Goal: Task Accomplishment & Management: Use online tool/utility

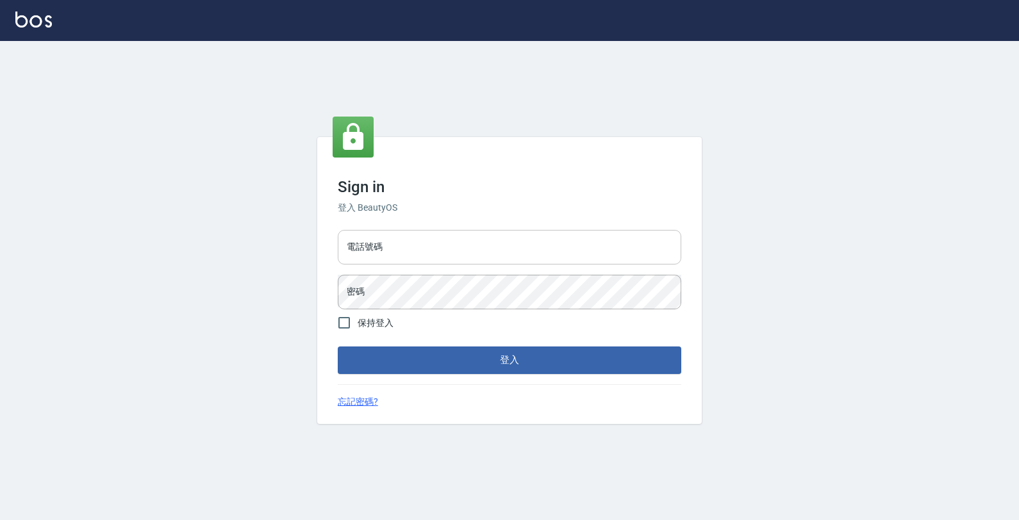
click at [421, 258] on input "電話號碼" at bounding box center [509, 247] width 343 height 35
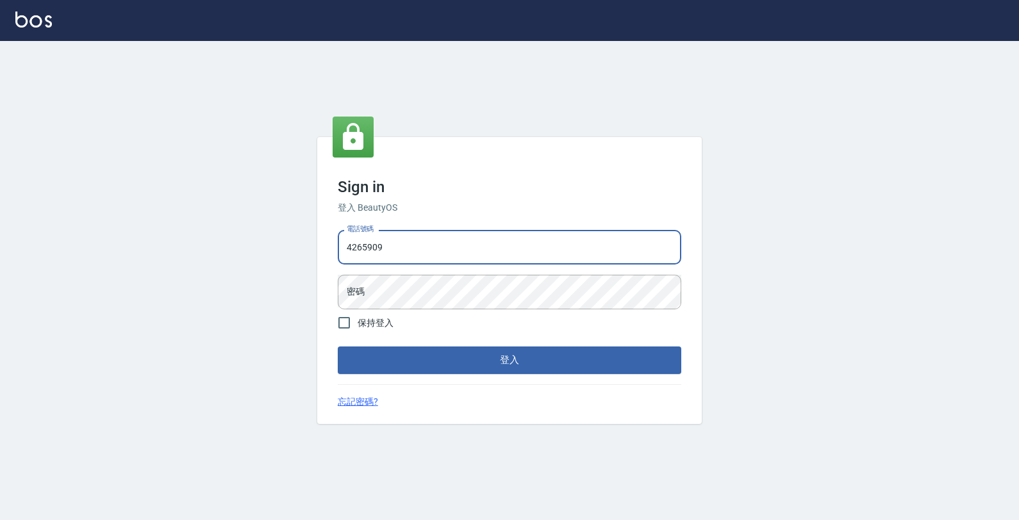
type input "4265909"
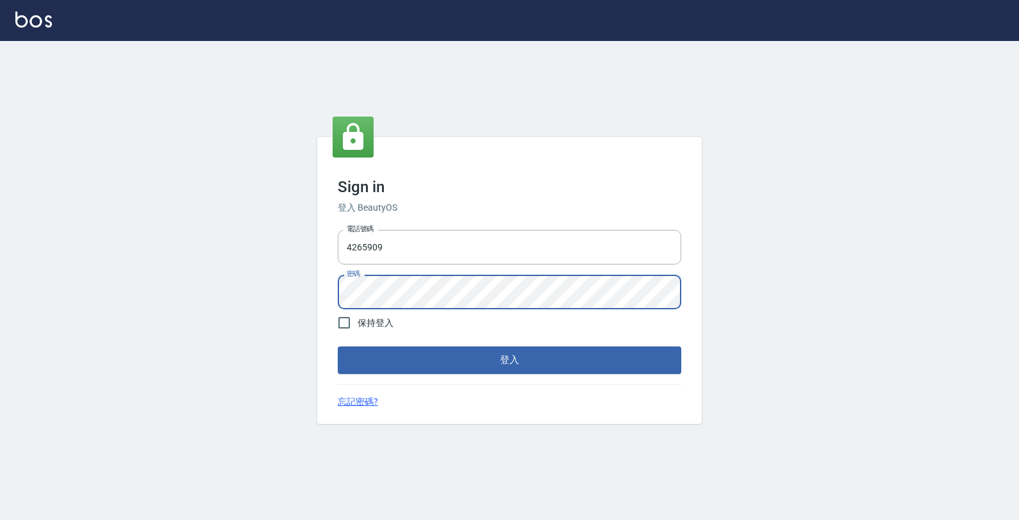
click at [338, 347] on button "登入" at bounding box center [509, 360] width 343 height 27
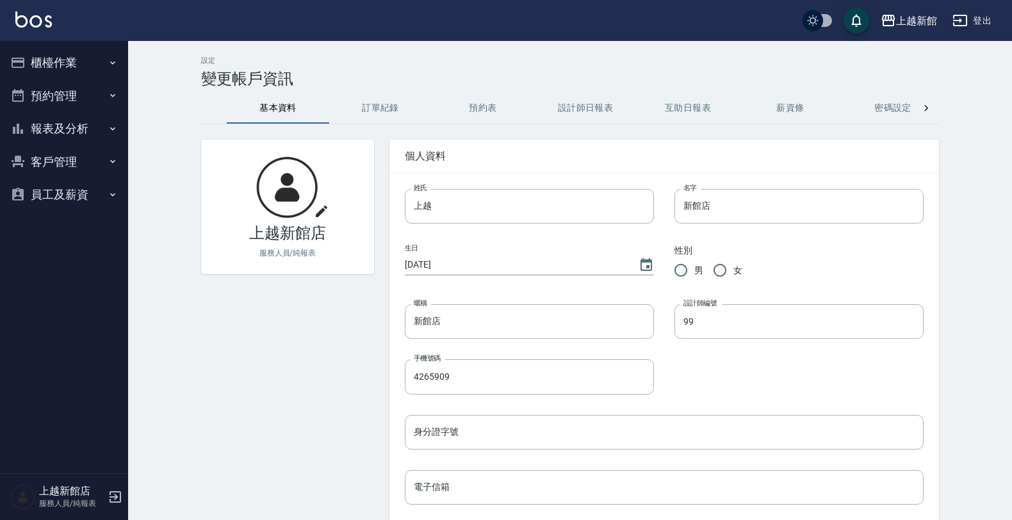
click at [54, 71] on button "櫃檯作業" at bounding box center [64, 62] width 118 height 33
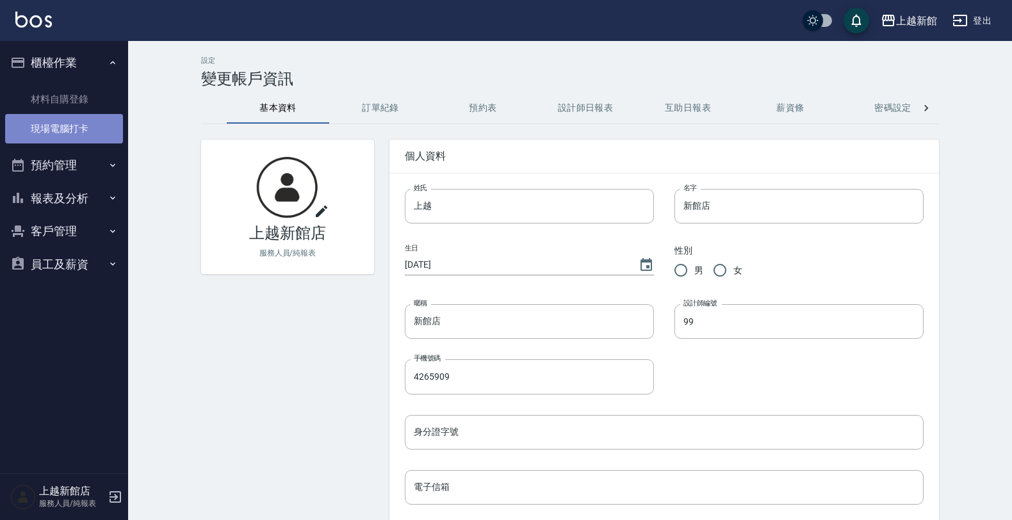
click at [58, 123] on link "現場電腦打卡" at bounding box center [64, 128] width 118 height 29
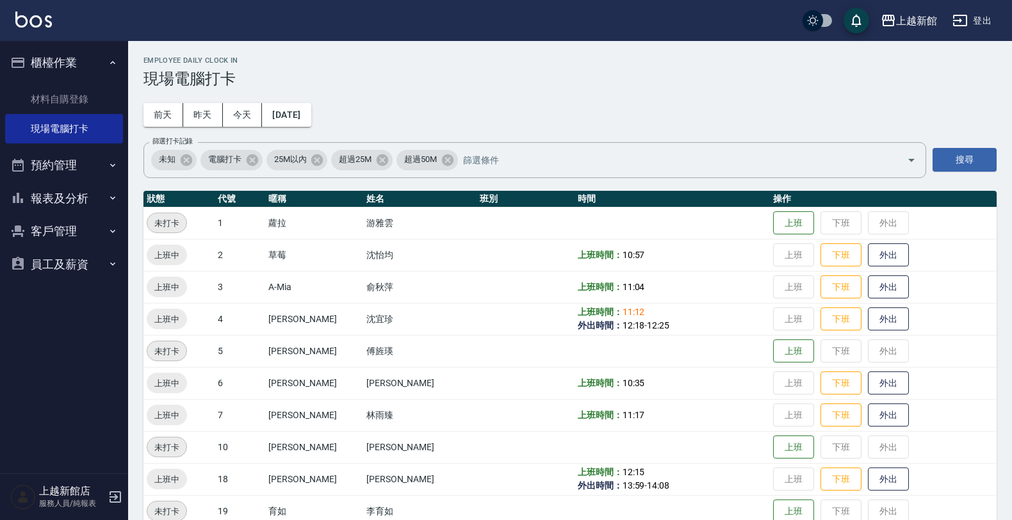
click at [50, 268] on button "員工及薪資" at bounding box center [64, 264] width 118 height 33
click at [47, 162] on button "預約管理" at bounding box center [64, 165] width 118 height 33
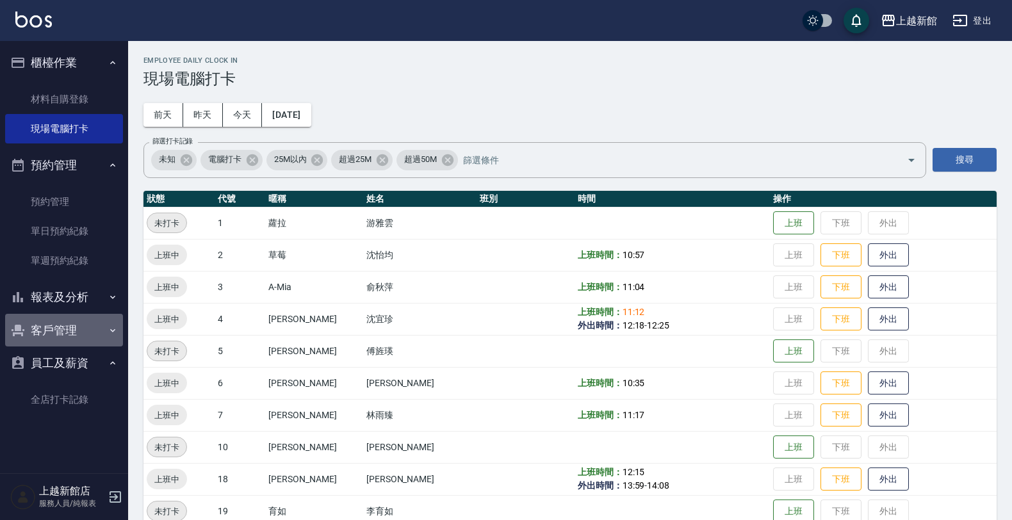
drag, startPoint x: 40, startPoint y: 321, endPoint x: 45, endPoint y: 328, distance: 8.7
click at [45, 328] on button "客戶管理" at bounding box center [64, 330] width 118 height 33
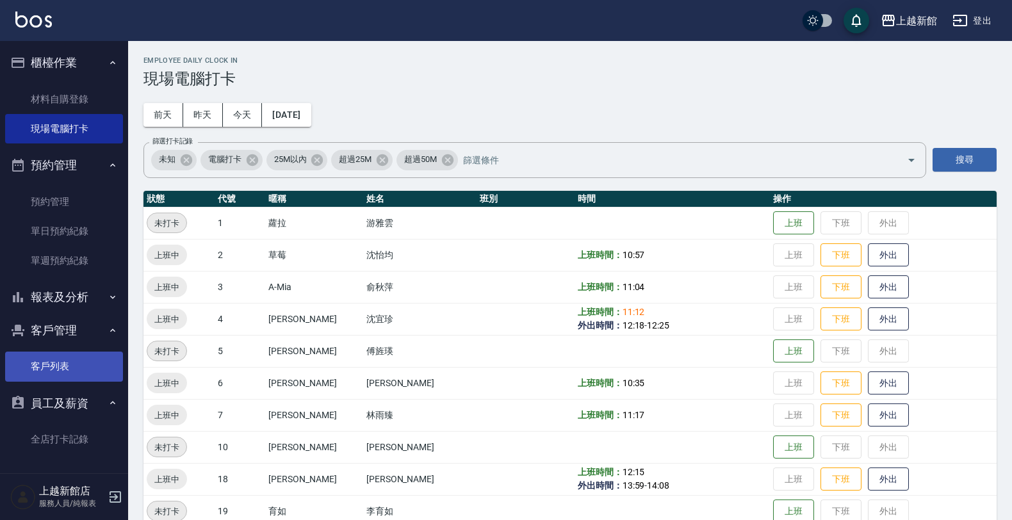
click at [75, 362] on link "客戶列表" at bounding box center [64, 366] width 118 height 29
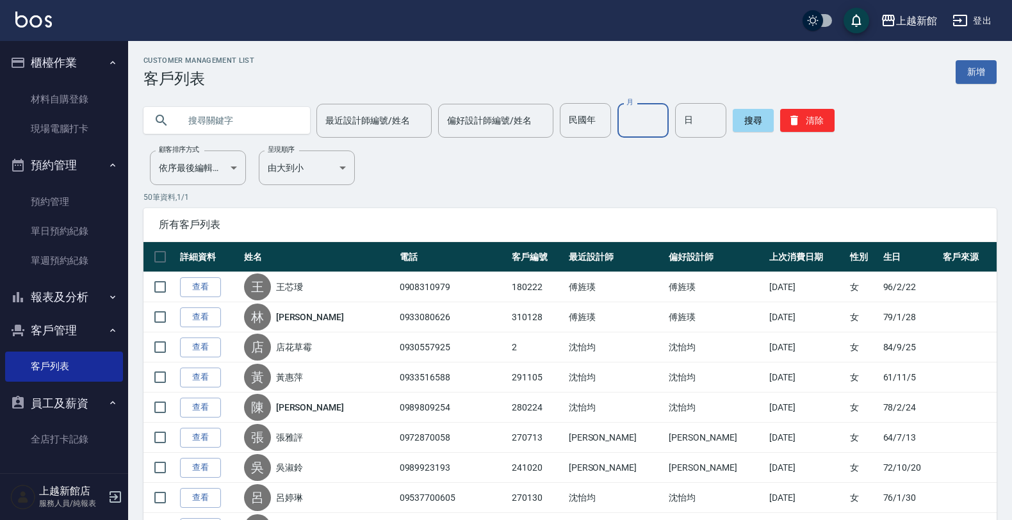
click at [636, 123] on input "月" at bounding box center [643, 120] width 51 height 35
type input "08"
drag, startPoint x: 674, startPoint y: 127, endPoint x: 661, endPoint y: 124, distance: 13.2
click at [675, 124] on input "日" at bounding box center [700, 120] width 51 height 35
type input "08"
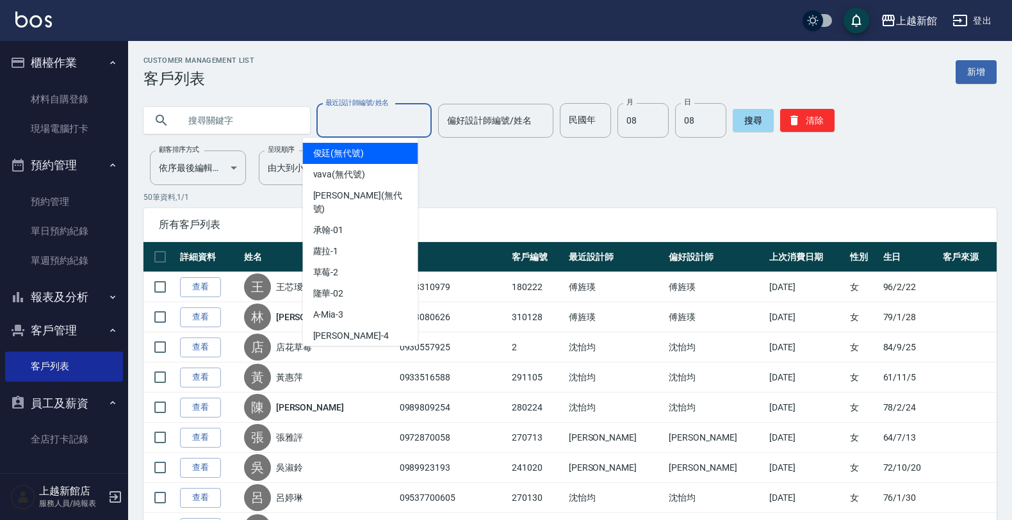
drag, startPoint x: 333, startPoint y: 119, endPoint x: 327, endPoint y: 116, distance: 7.2
click at [333, 119] on input "最近設計師編號/姓名" at bounding box center [374, 121] width 104 height 22
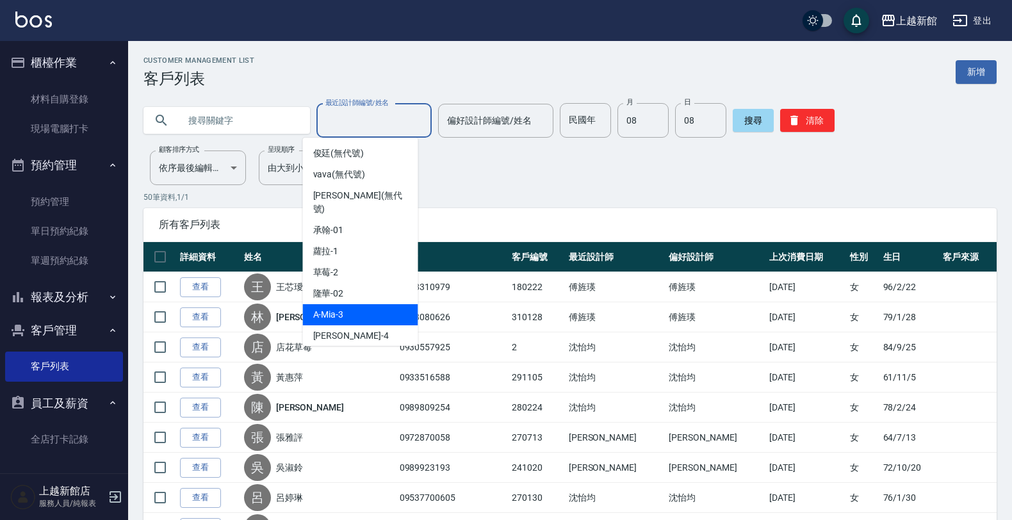
click at [324, 308] on span "A-Mia -3" at bounding box center [328, 314] width 31 height 13
type input "A-Mia -3"
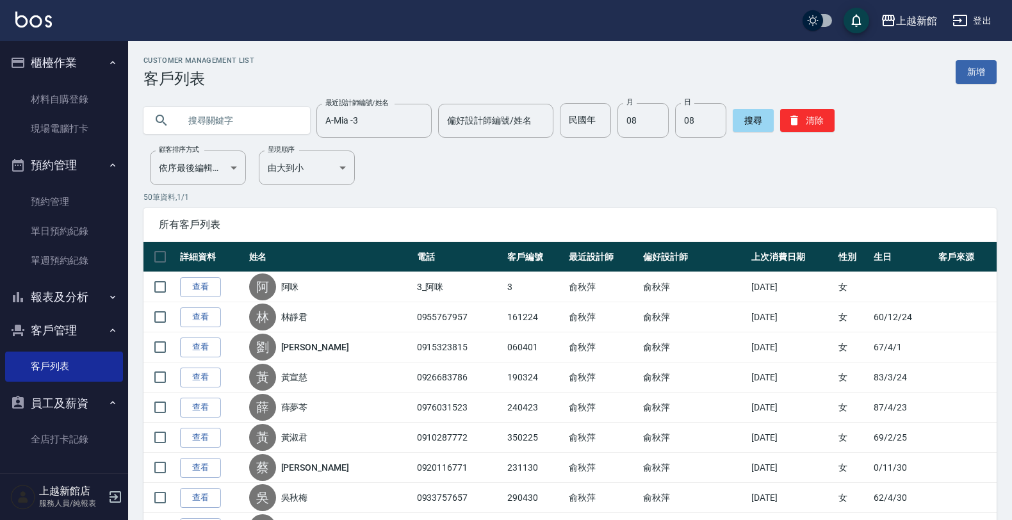
click at [241, 125] on input "text" at bounding box center [239, 120] width 120 height 35
type input "x"
click at [279, 112] on input "text" at bounding box center [239, 120] width 120 height 35
type input "梁"
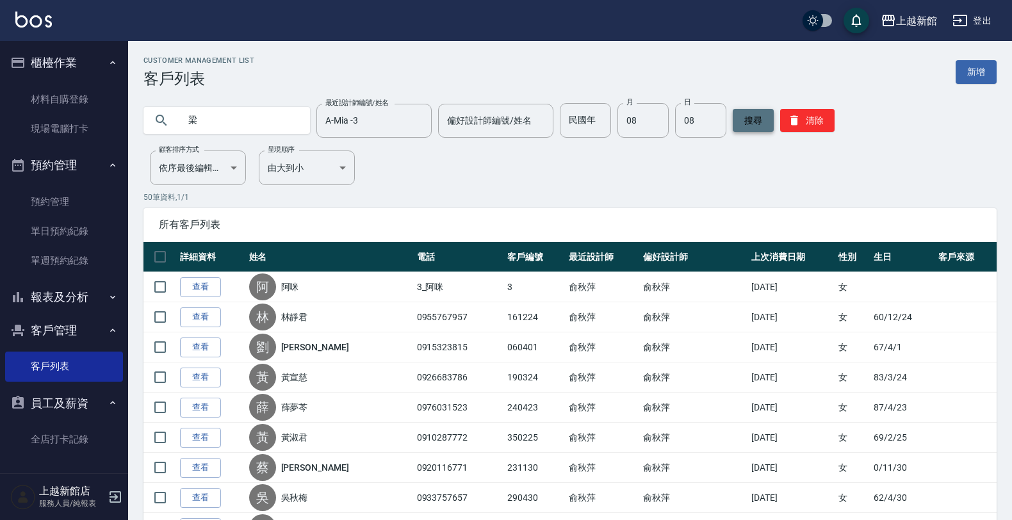
click at [738, 113] on button "搜尋" at bounding box center [753, 120] width 41 height 23
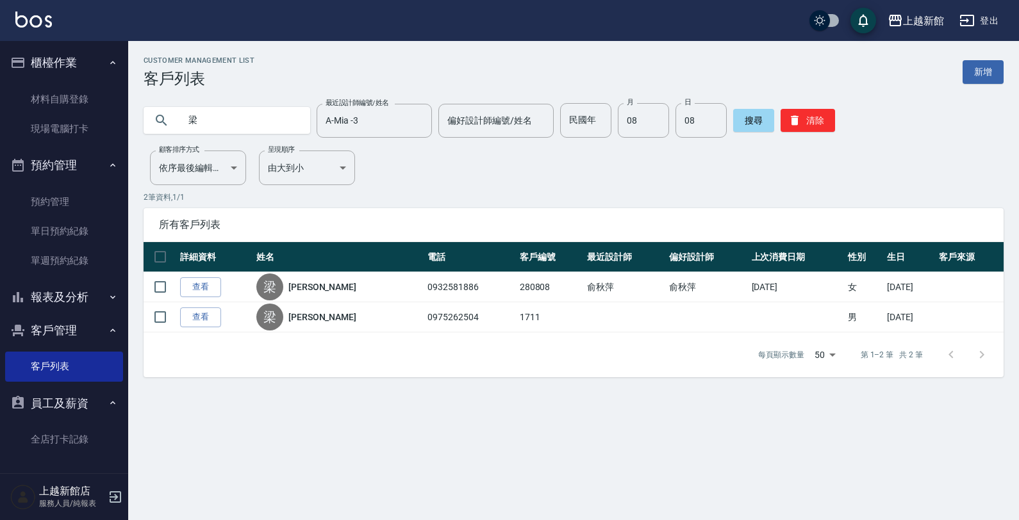
drag, startPoint x: 254, startPoint y: 116, endPoint x: 0, endPoint y: 132, distance: 254.2
click at [0, 132] on div "上越新館 登出 櫃檯作業 材料自購登錄 現場電腦打卡 預約管理 預約管理 單日預約紀錄 單週預約紀錄 報表及分析 報表目錄 店家日報表 互助日報表 互助業績報…" at bounding box center [509, 260] width 1019 height 520
type input "0910982239"
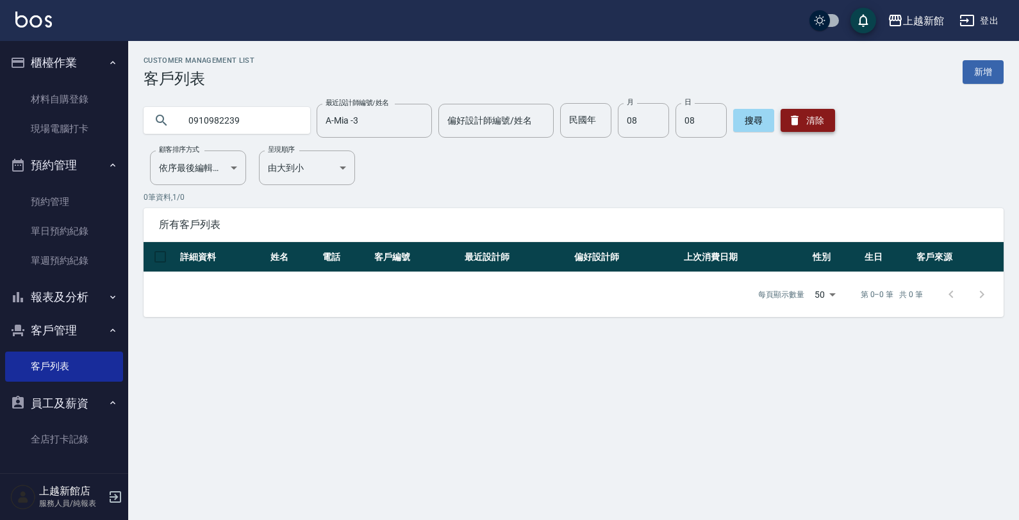
click at [818, 128] on div "0910982239 最近設計師編號/姓名 A-Mia -3 最近設計師編號/姓名 偏好設計師編號/姓名 偏好設計師編號/姓名 民國年 民國年 月 08 月 …" at bounding box center [574, 120] width 860 height 35
drag, startPoint x: 818, startPoint y: 128, endPoint x: 796, endPoint y: 126, distance: 21.9
click at [818, 126] on button "清除" at bounding box center [807, 120] width 54 height 23
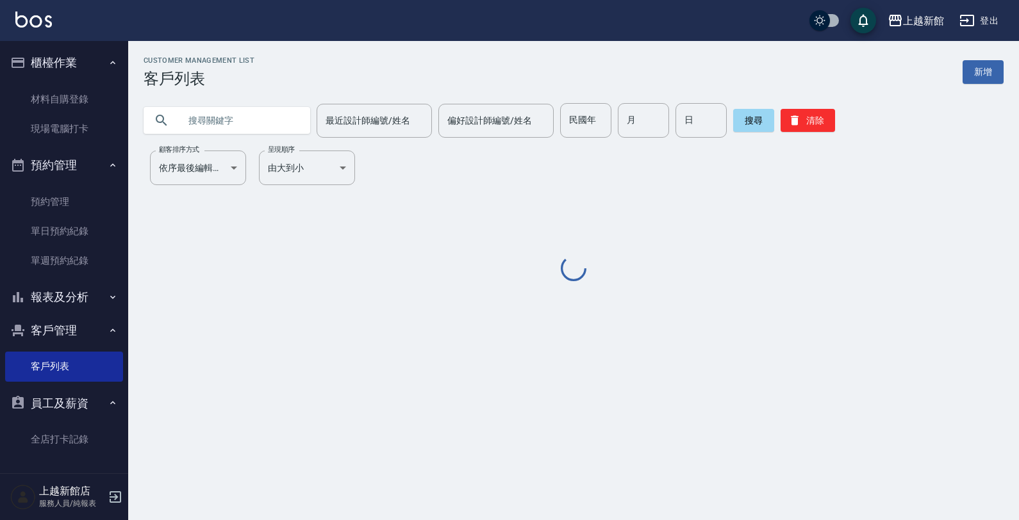
click at [273, 129] on input "text" at bounding box center [239, 120] width 120 height 35
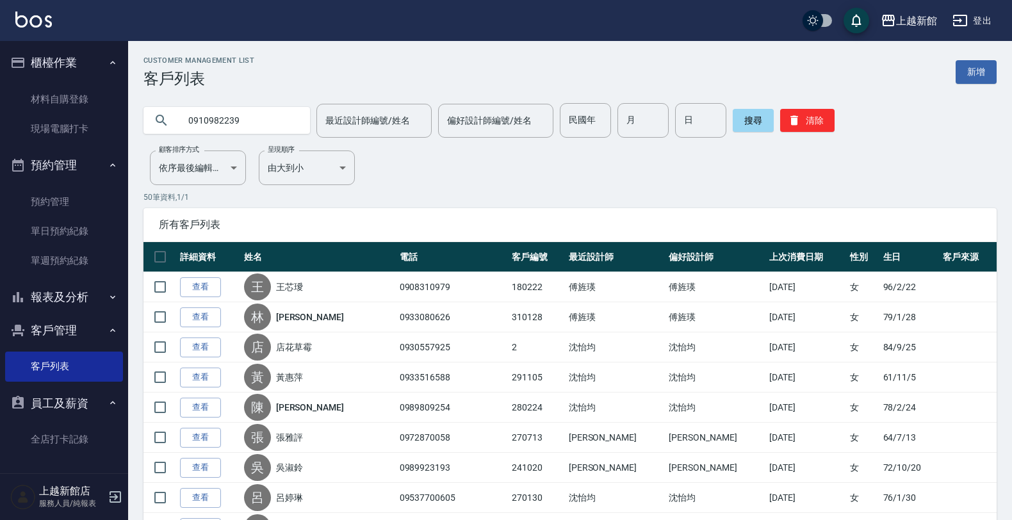
type input "0910982239"
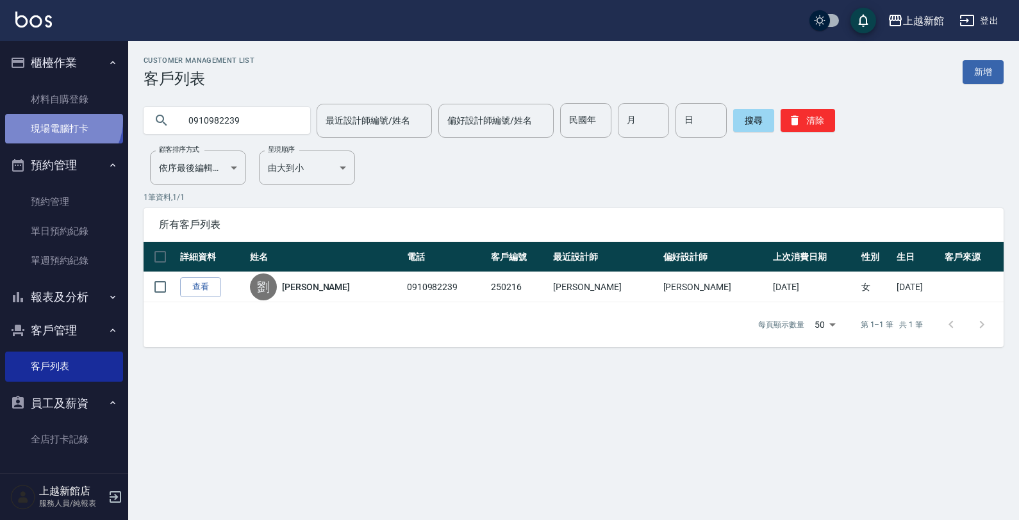
click at [62, 120] on link "現場電腦打卡" at bounding box center [64, 128] width 118 height 29
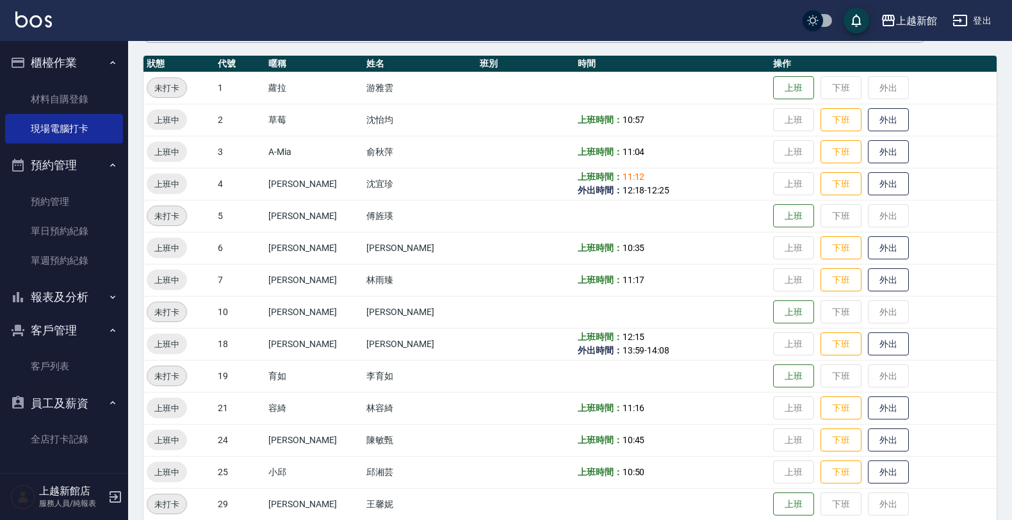
scroll to position [160, 0]
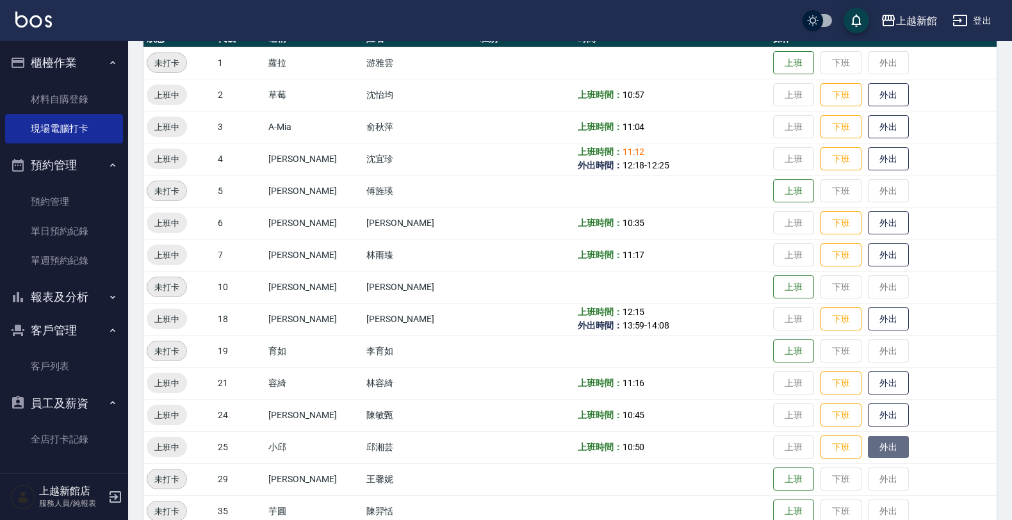
click at [868, 437] on button "外出" at bounding box center [888, 447] width 41 height 22
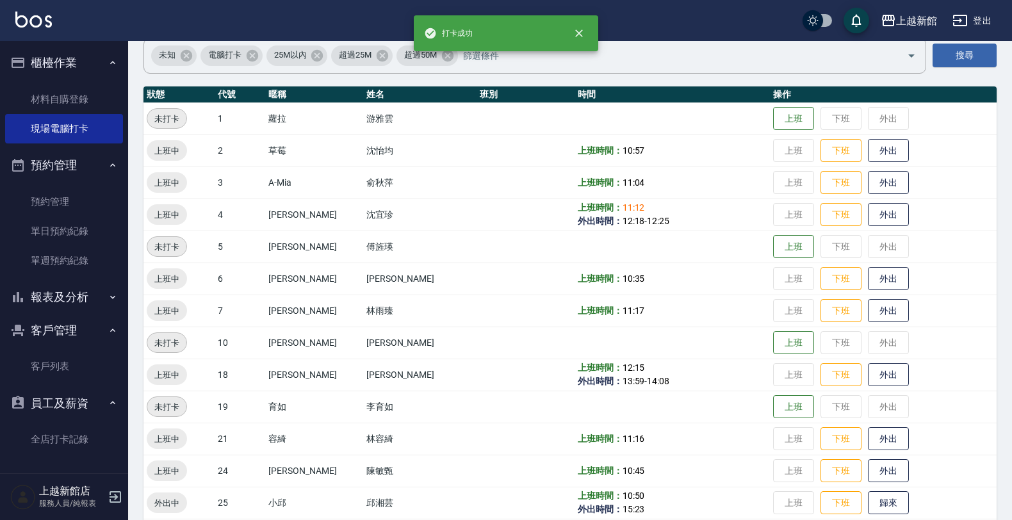
scroll to position [80, 0]
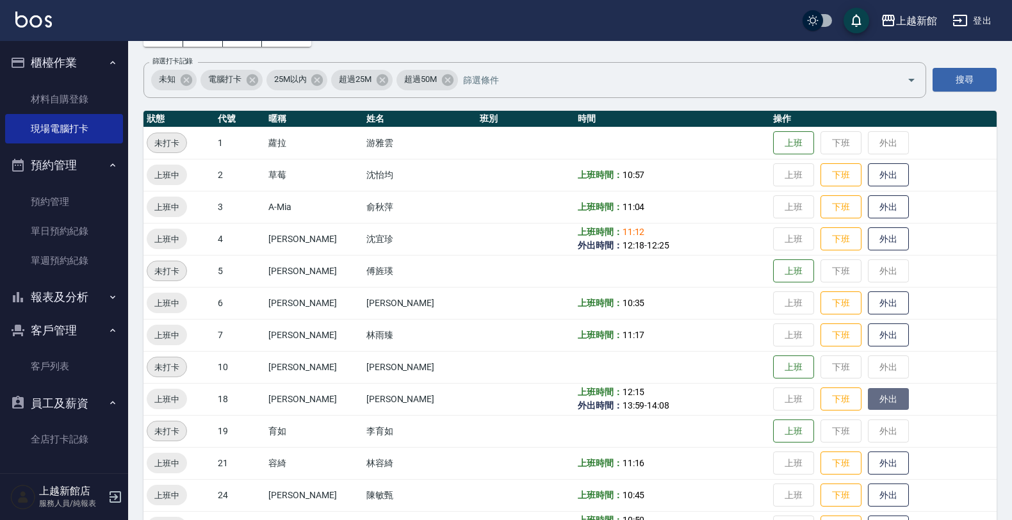
click at [869, 399] on button "外出" at bounding box center [888, 399] width 41 height 22
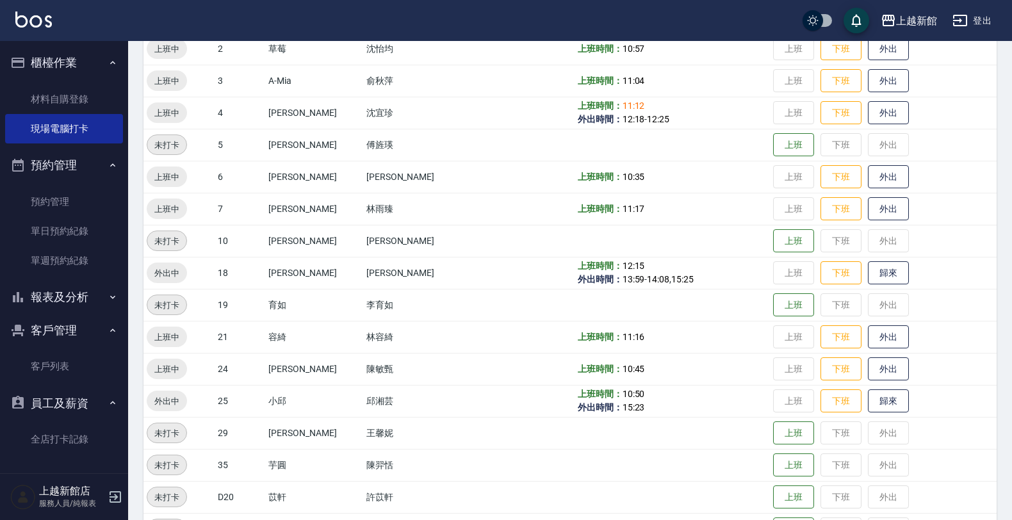
scroll to position [240, 0]
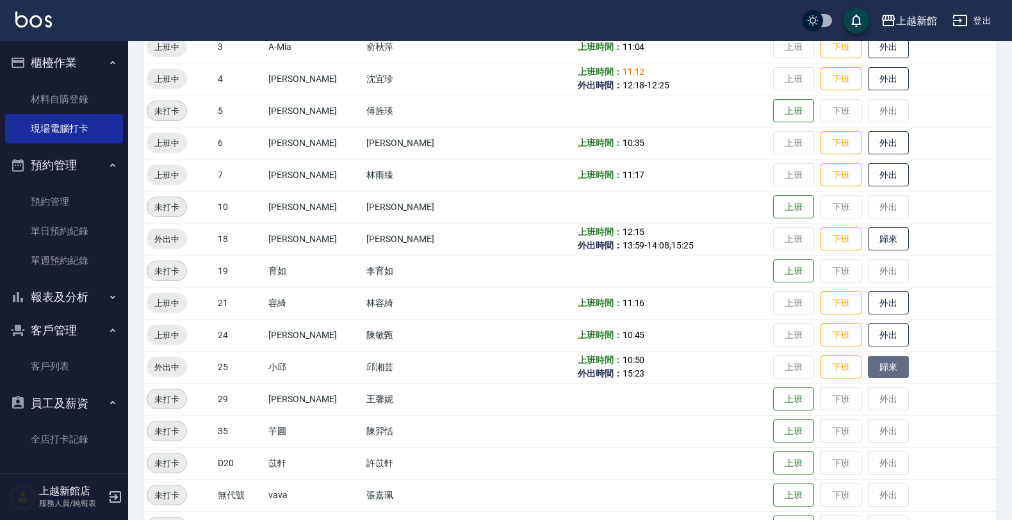
click at [868, 363] on button "歸來" at bounding box center [888, 367] width 41 height 22
click at [894, 222] on td "上班 下班 外出" at bounding box center [883, 207] width 227 height 32
click at [868, 237] on button "歸來" at bounding box center [888, 239] width 41 height 22
